Goal: Task Accomplishment & Management: Use online tool/utility

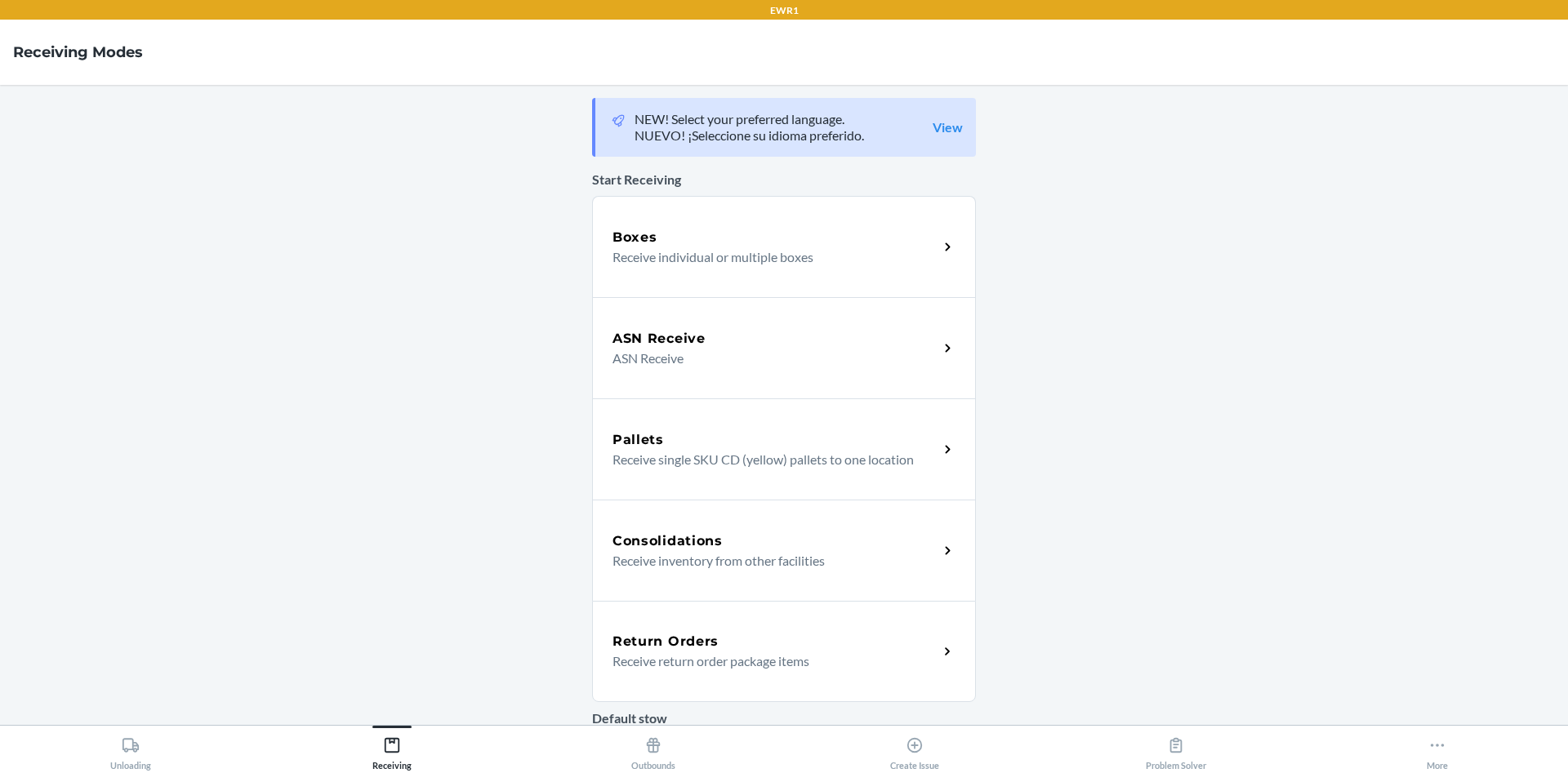
scroll to position [365, 0]
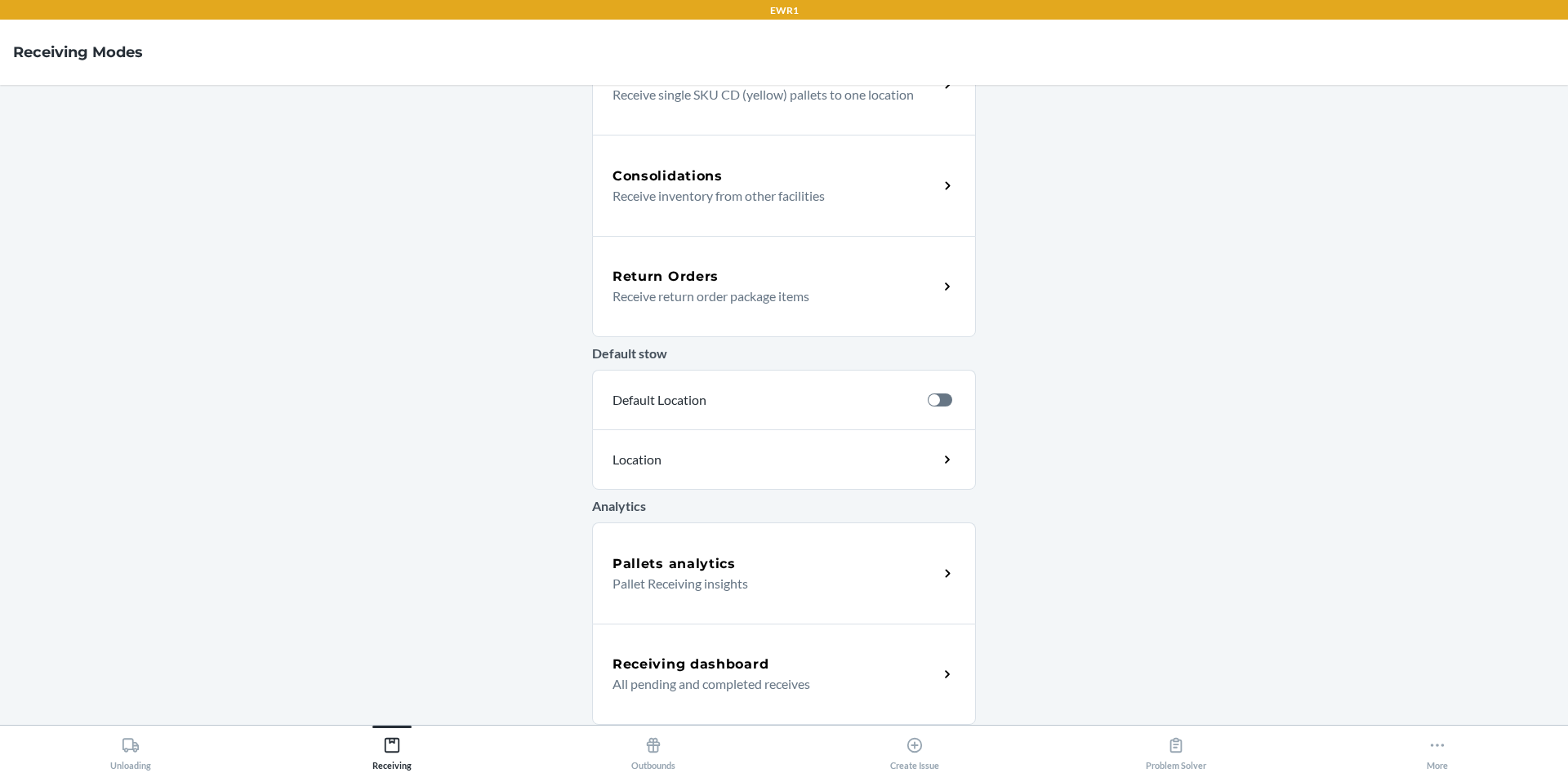
click at [776, 671] on div "Receiving dashboard" at bounding box center [776, 665] width 326 height 20
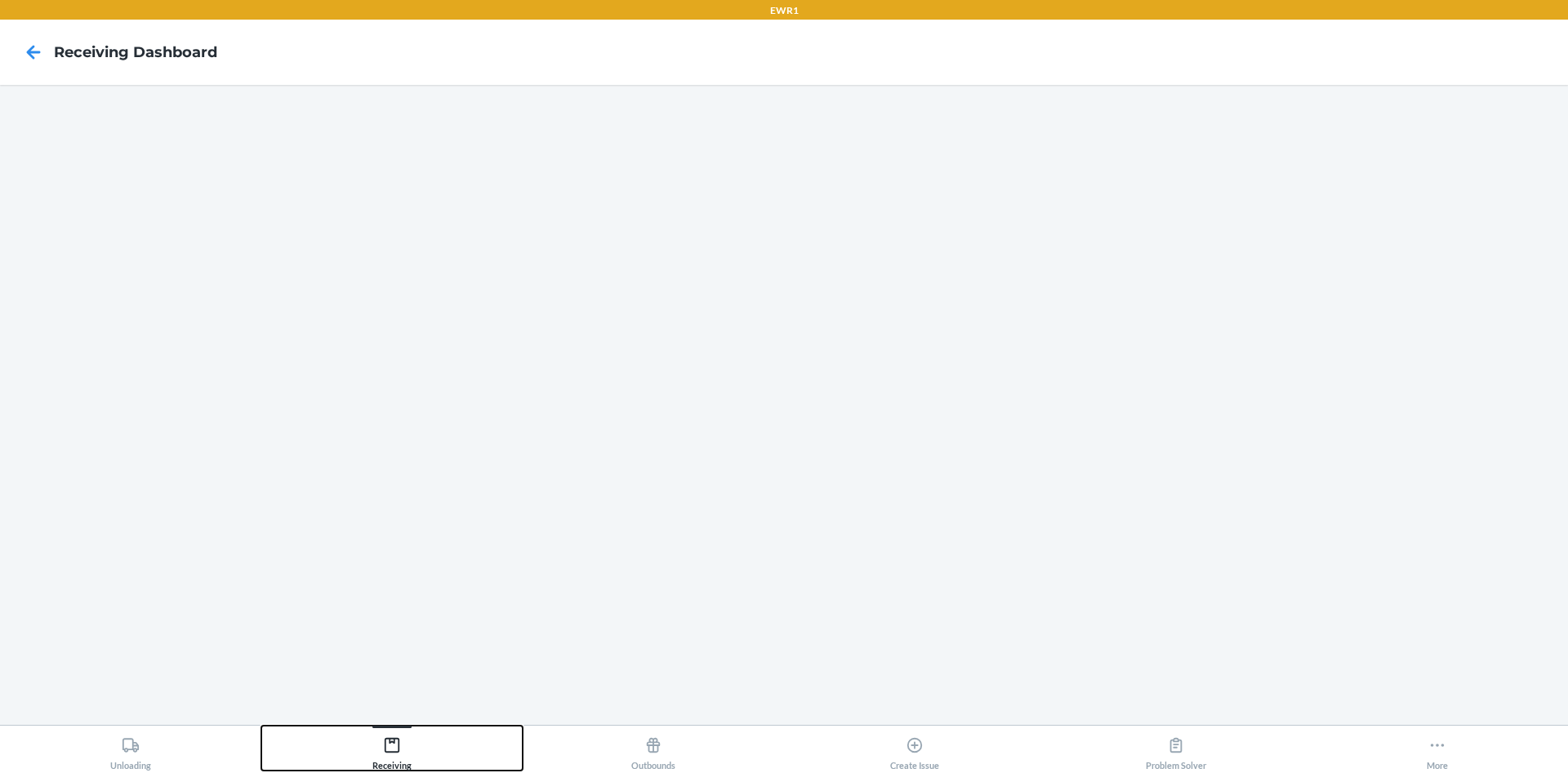
click at [397, 750] on icon at bounding box center [392, 745] width 18 height 18
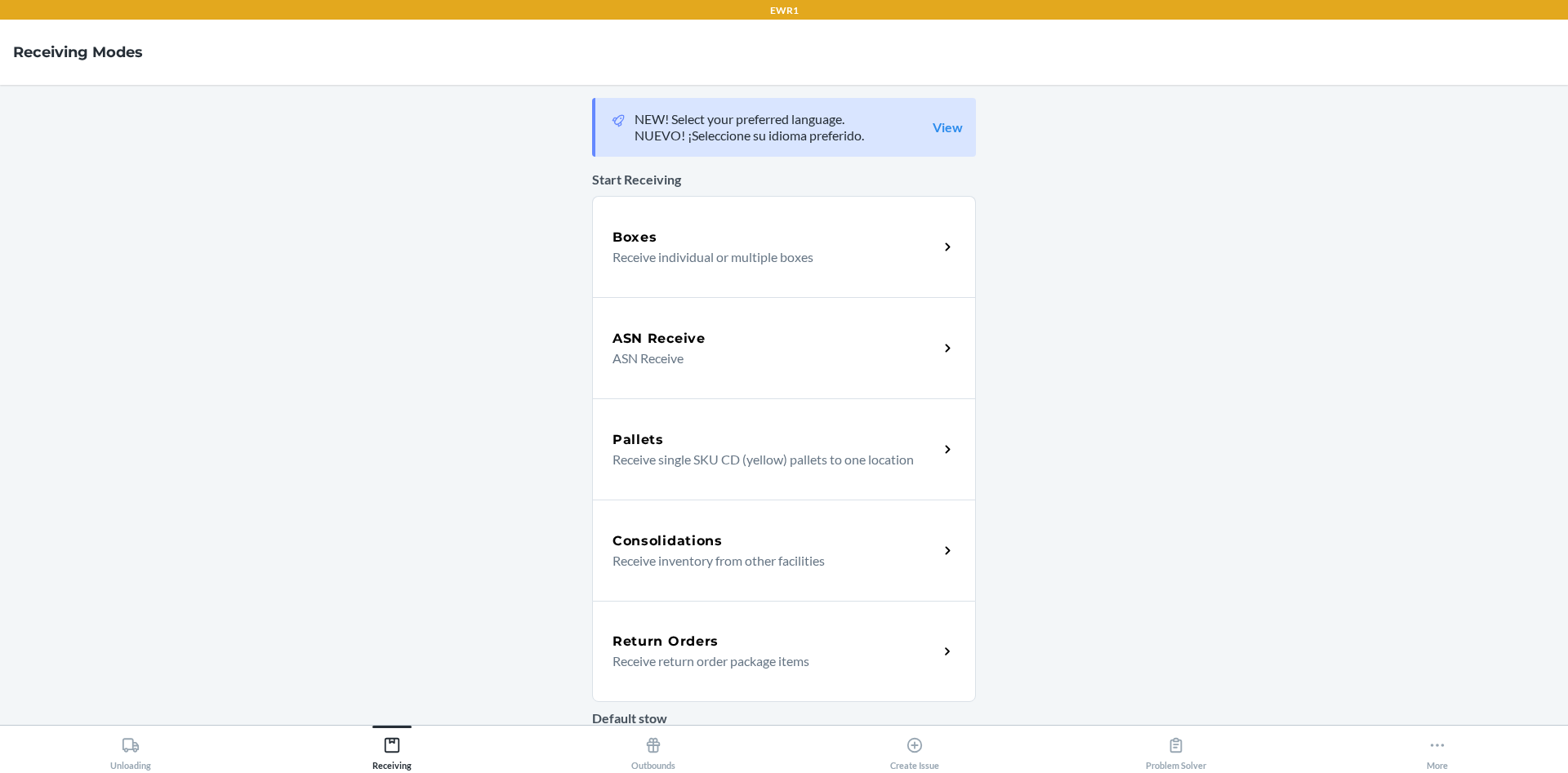
click at [657, 264] on p "Receive individual or multiple boxes" at bounding box center [769, 258] width 313 height 20
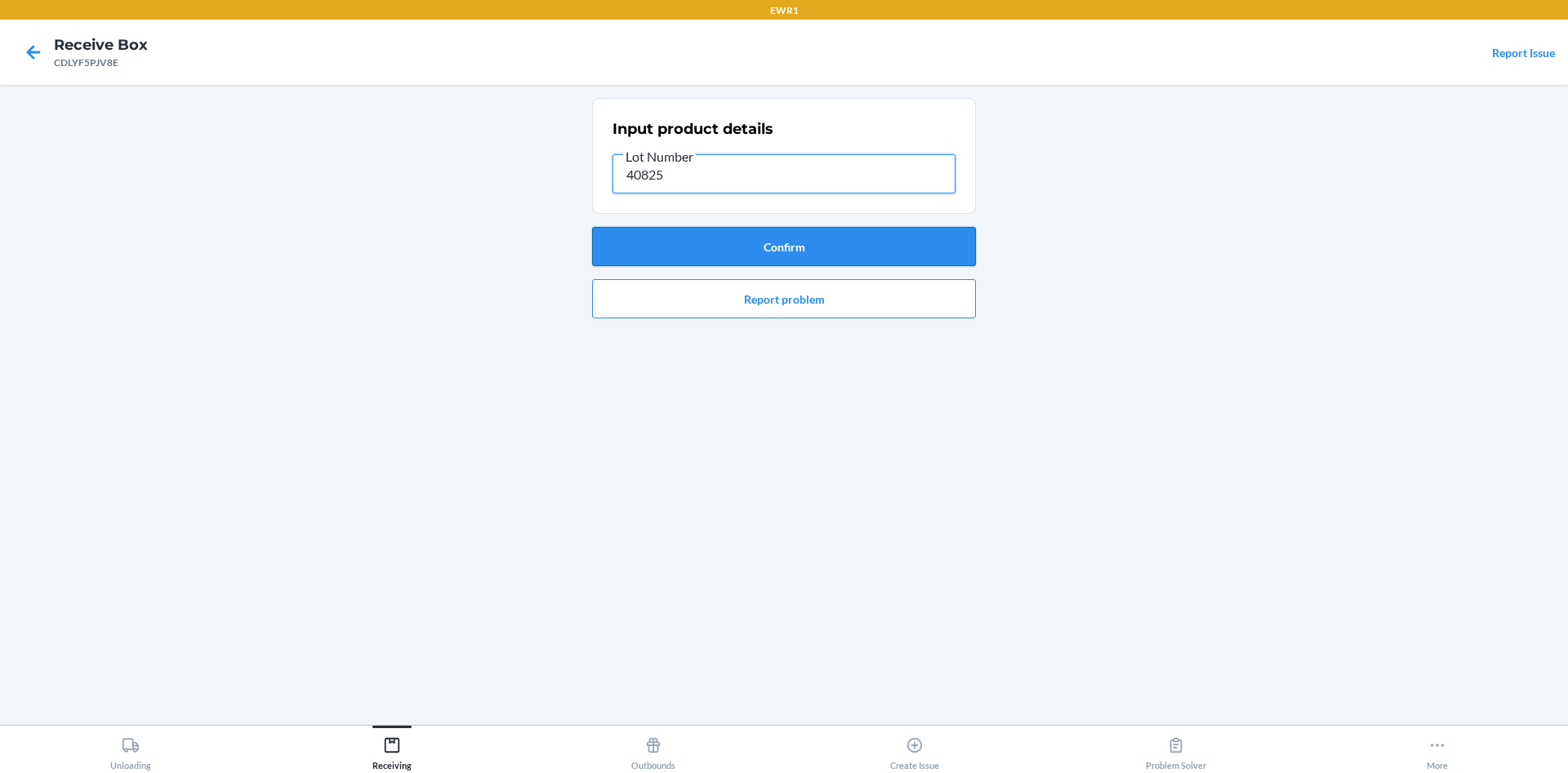
type input "40825"
click at [771, 256] on button "Confirm" at bounding box center [784, 247] width 384 height 40
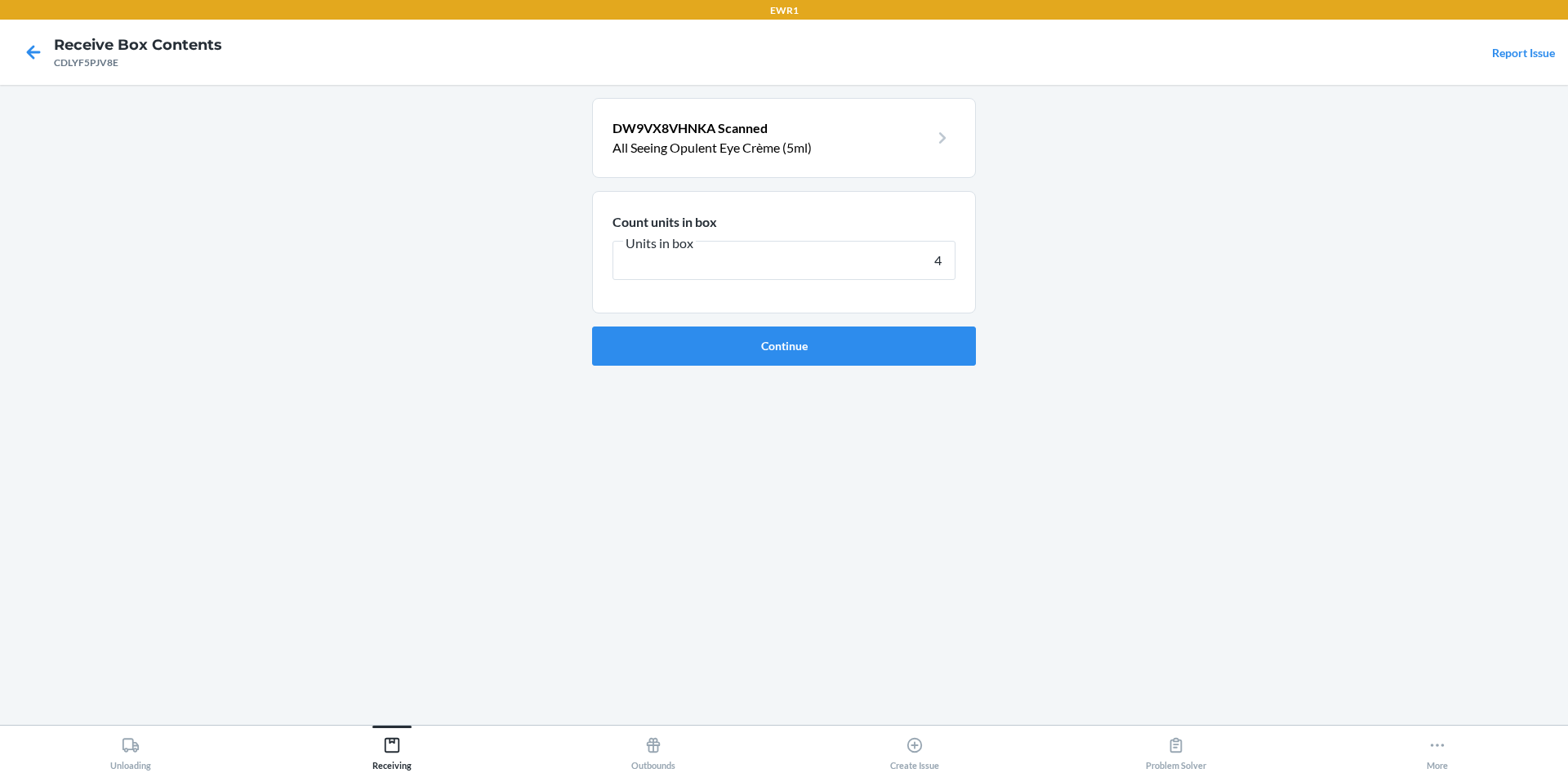
type input "40"
click button "Continue" at bounding box center [784, 347] width 384 height 40
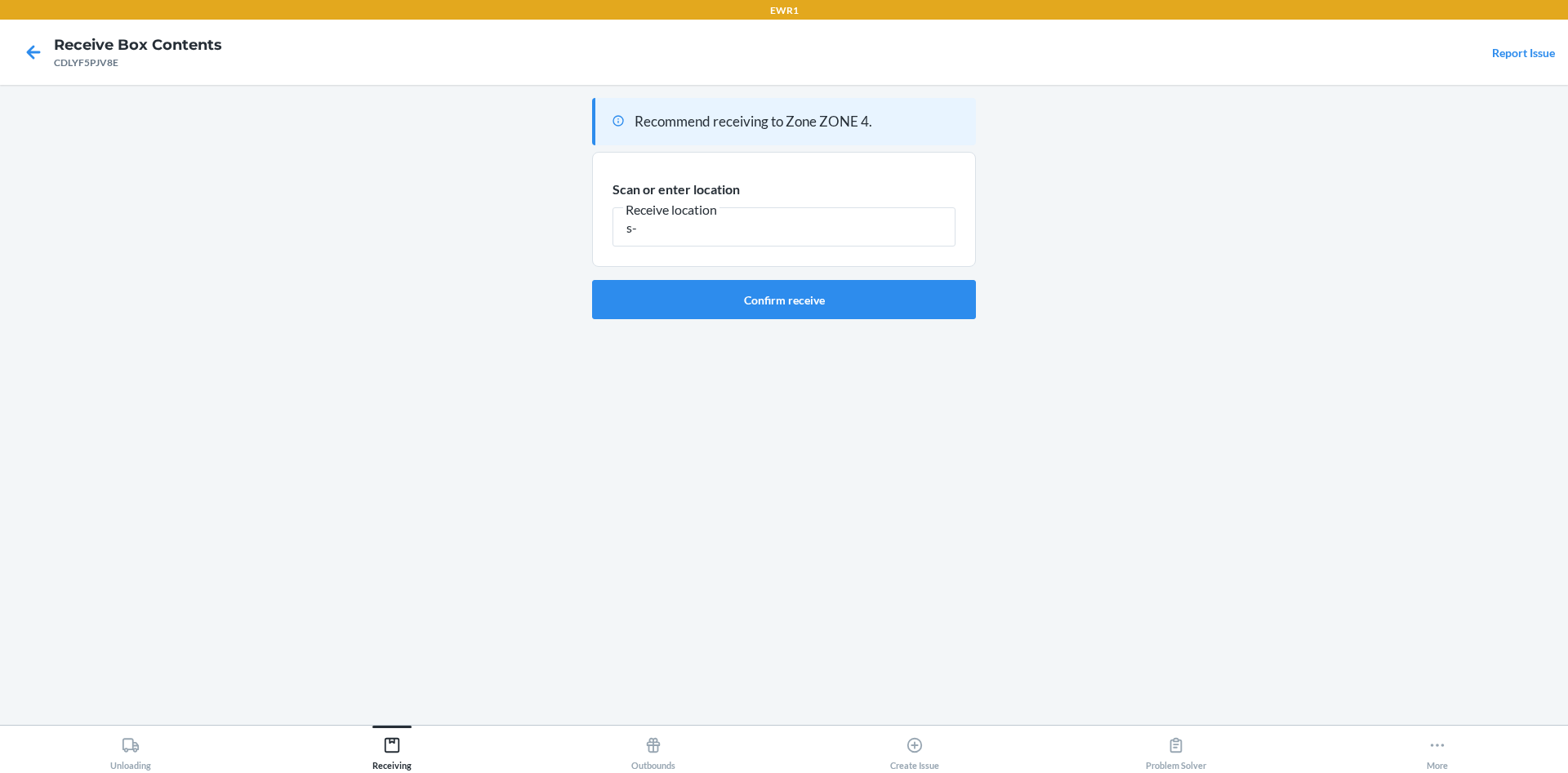
type input "s"
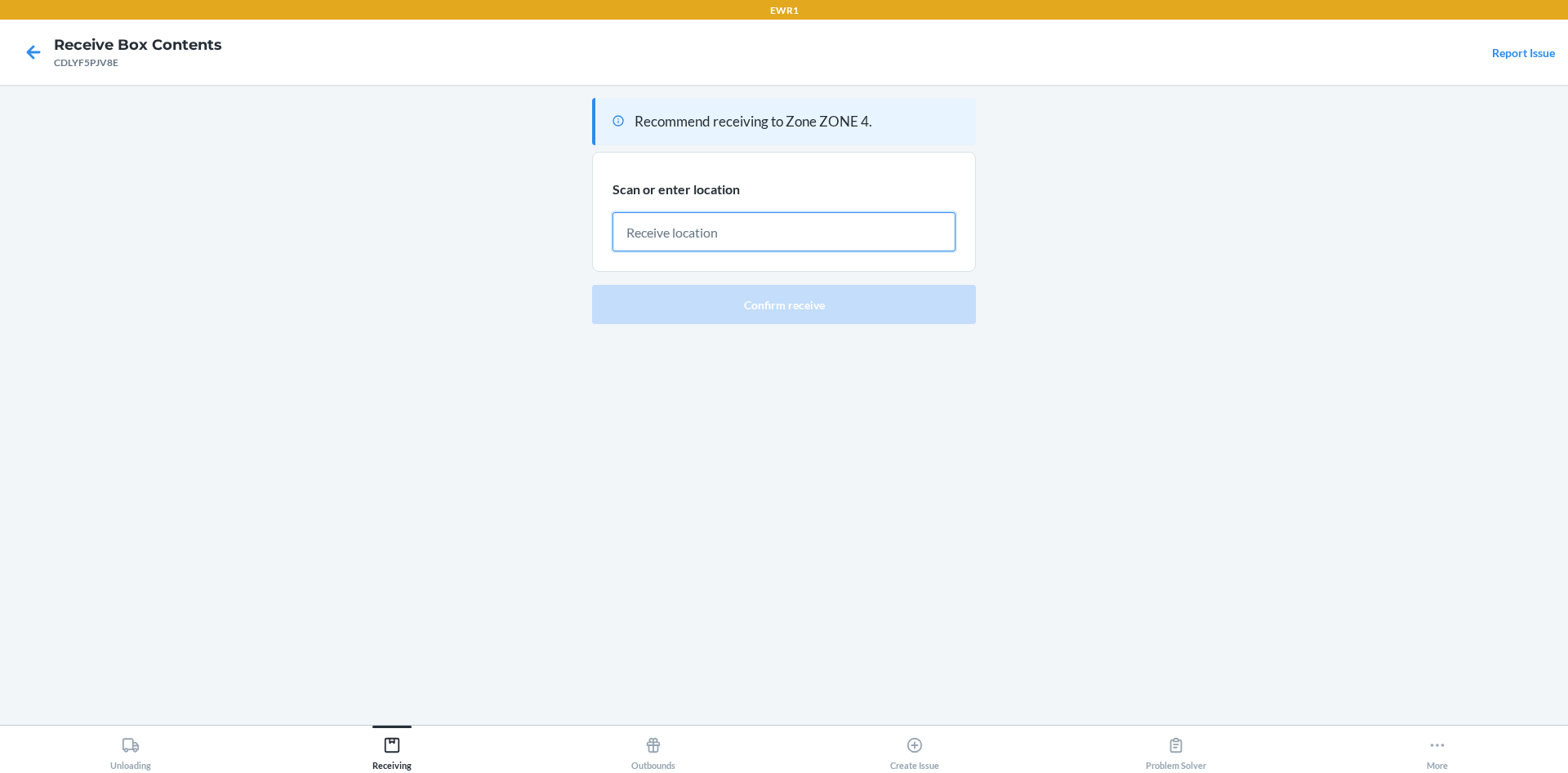
click at [762, 246] on input "text" at bounding box center [784, 232] width 343 height 40
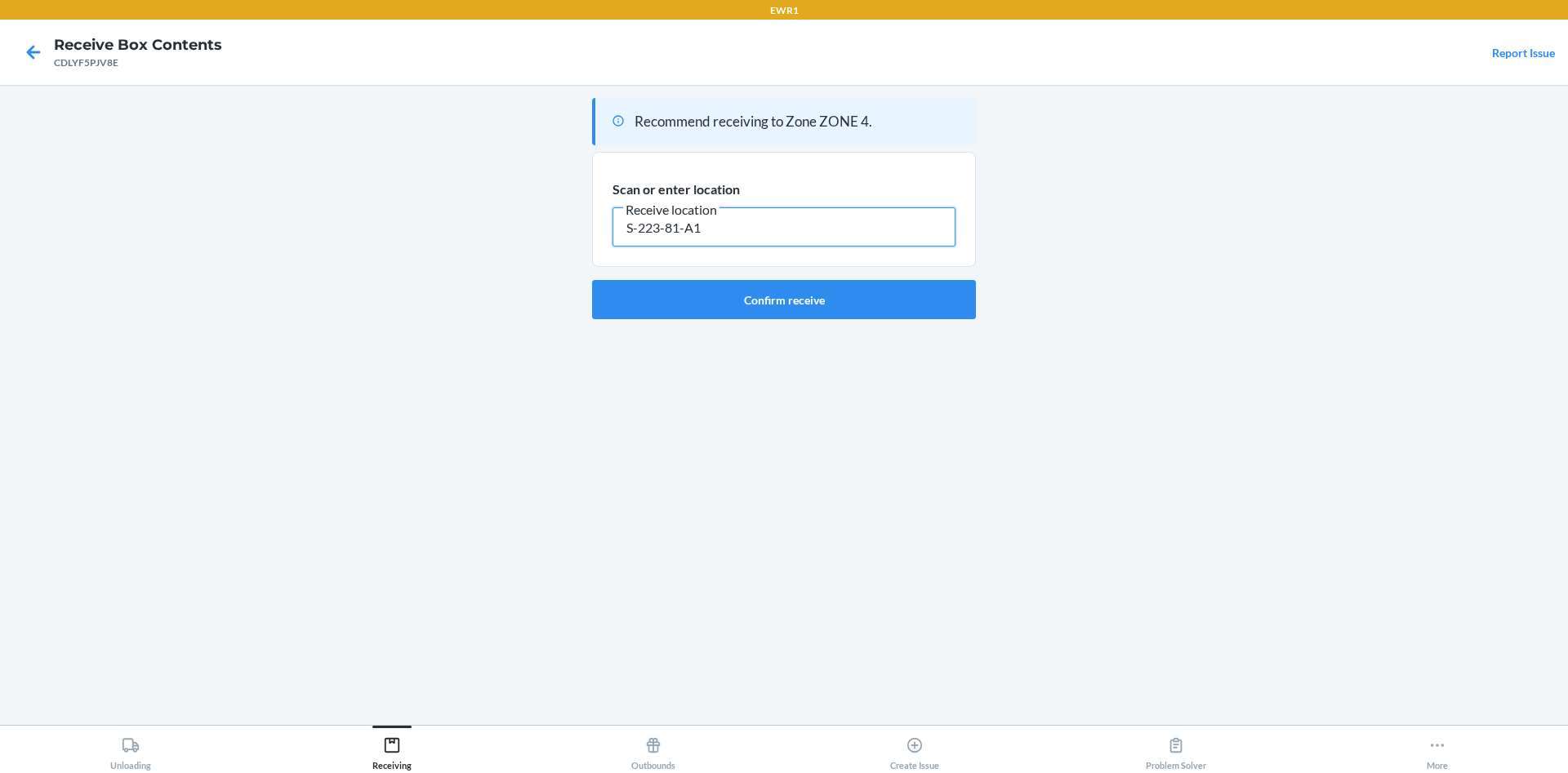
type input "S-223-81-A1"
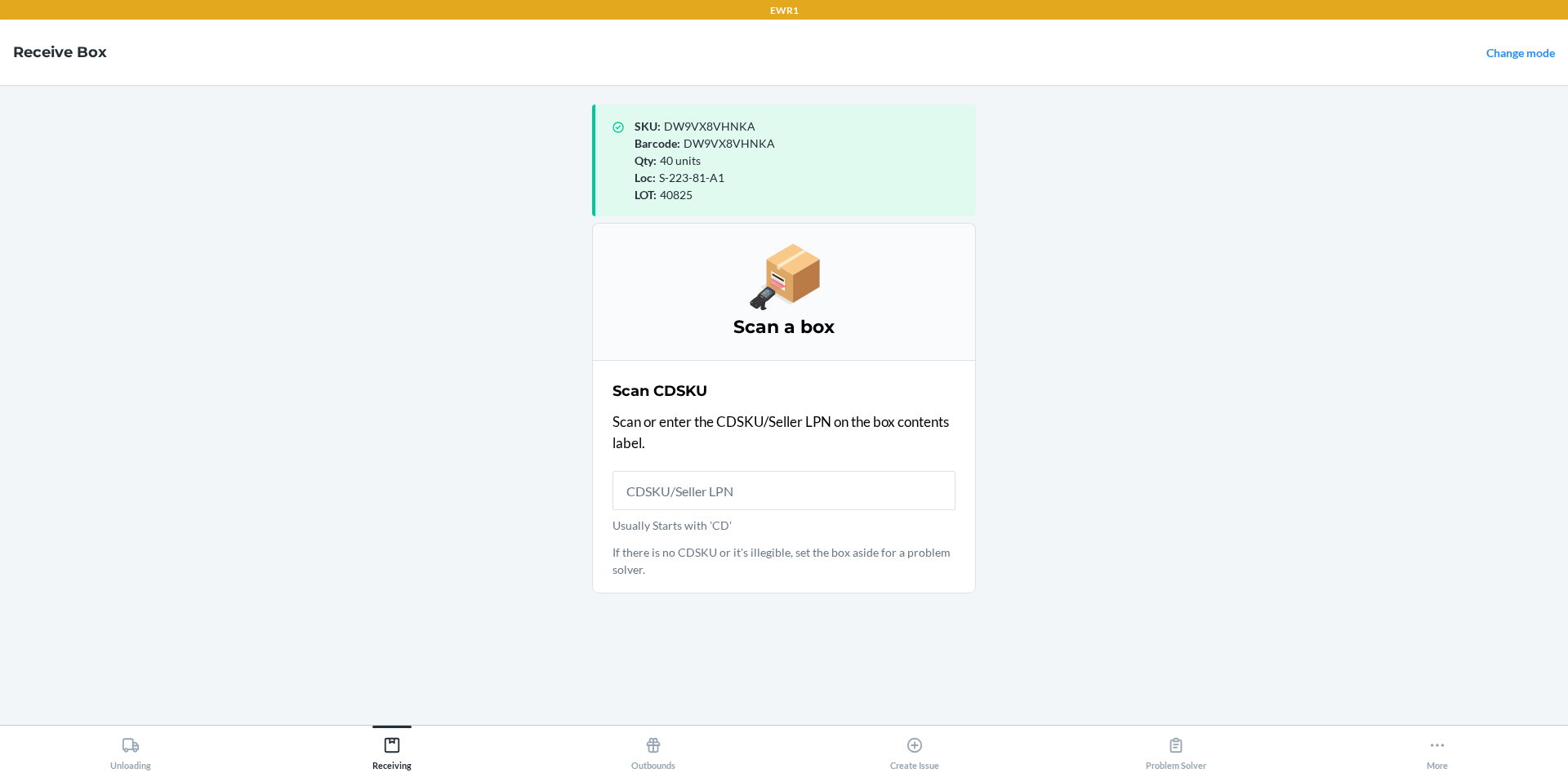
click at [405, 223] on main "SKU : DW9VX8VHNKA Barcode : DW9VX8VHNKA Qty : 40 units Loc : S-223-81-A1 LOT : …" at bounding box center [784, 405] width 1568 height 641
